Goal: Information Seeking & Learning: Learn about a topic

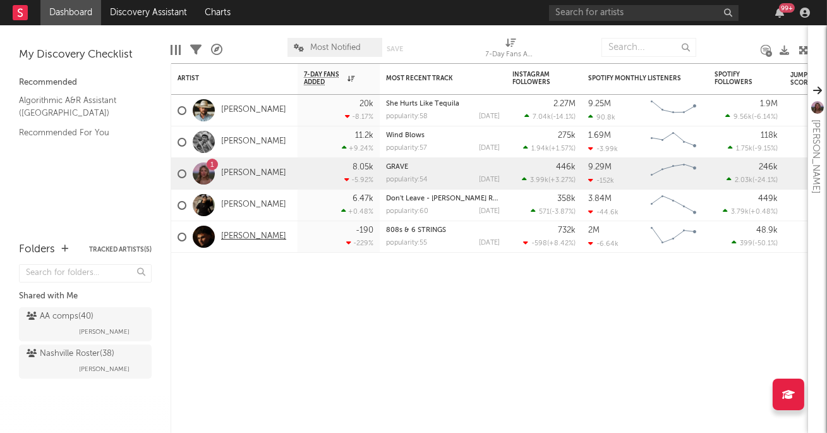
click at [242, 235] on link "[PERSON_NAME]" at bounding box center [253, 236] width 65 height 11
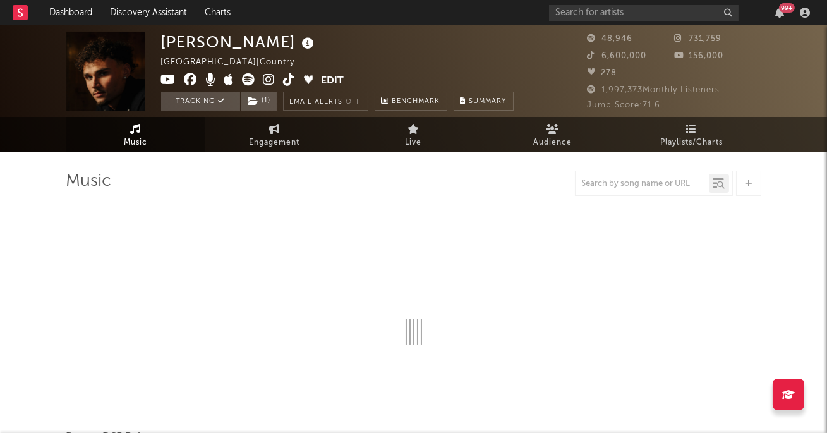
select select "6m"
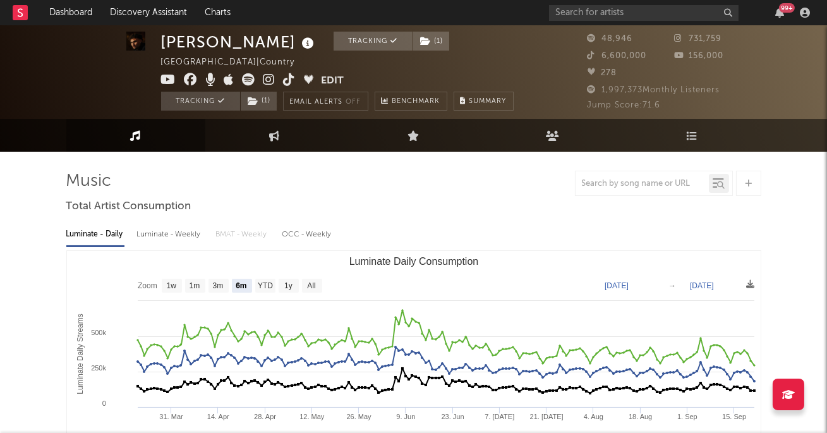
scroll to position [14, 0]
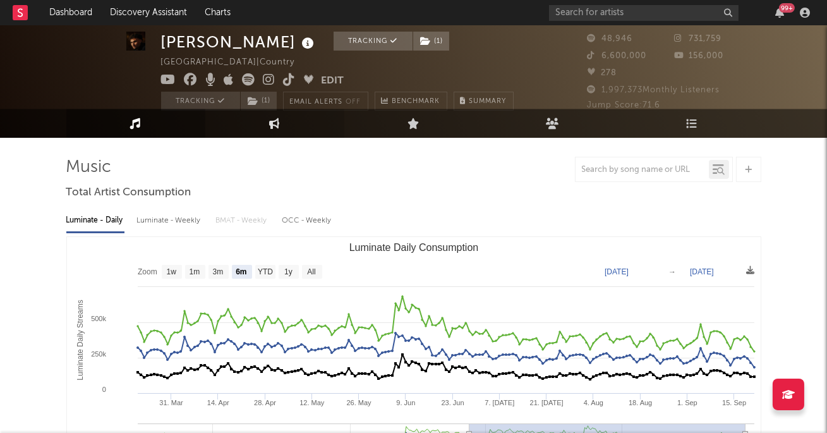
click at [272, 123] on icon at bounding box center [274, 123] width 11 height 11
select select "1w"
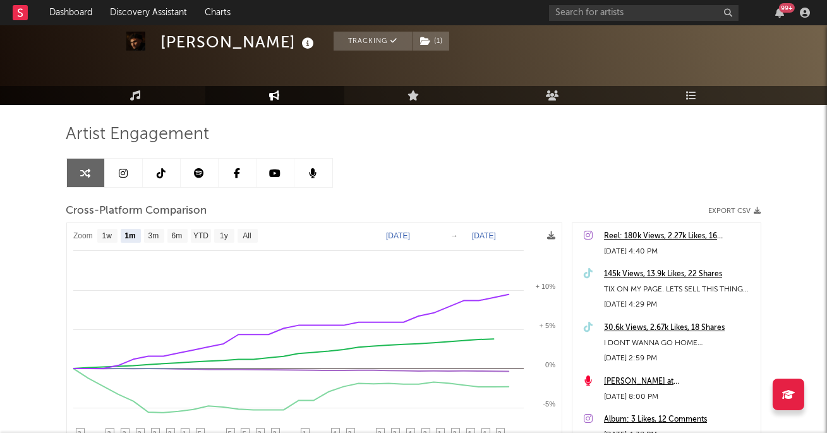
scroll to position [51, 0]
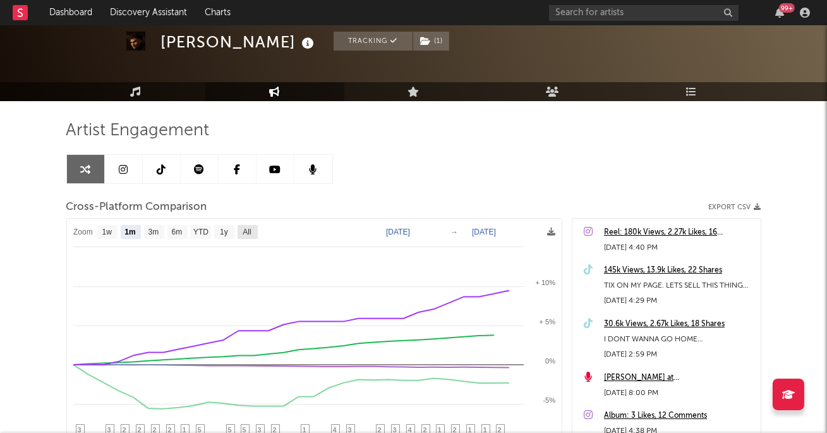
click at [249, 232] on text "All" at bounding box center [247, 232] width 8 height 9
select select "All"
type input "[DATE]"
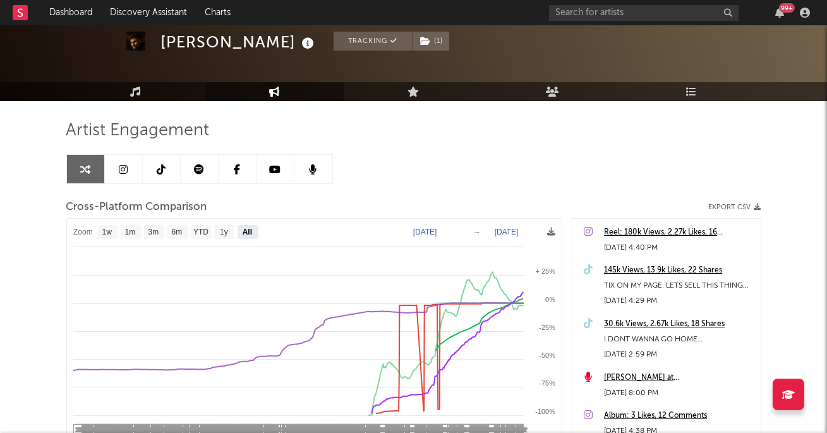
select select "All"
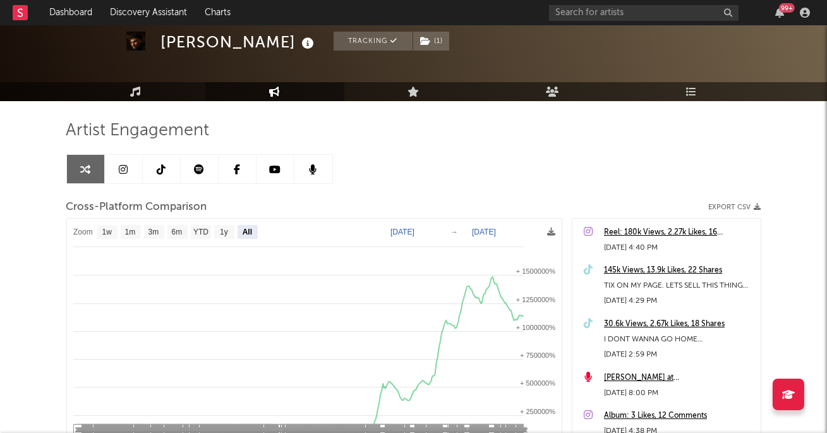
click at [419, 149] on div "Artist Engagement Cross-Platform Comparison Export CSV Zoom 1w 1m 3m 6m YTD 1y …" at bounding box center [413, 335] width 695 height 430
